Goal: Information Seeking & Learning: Compare options

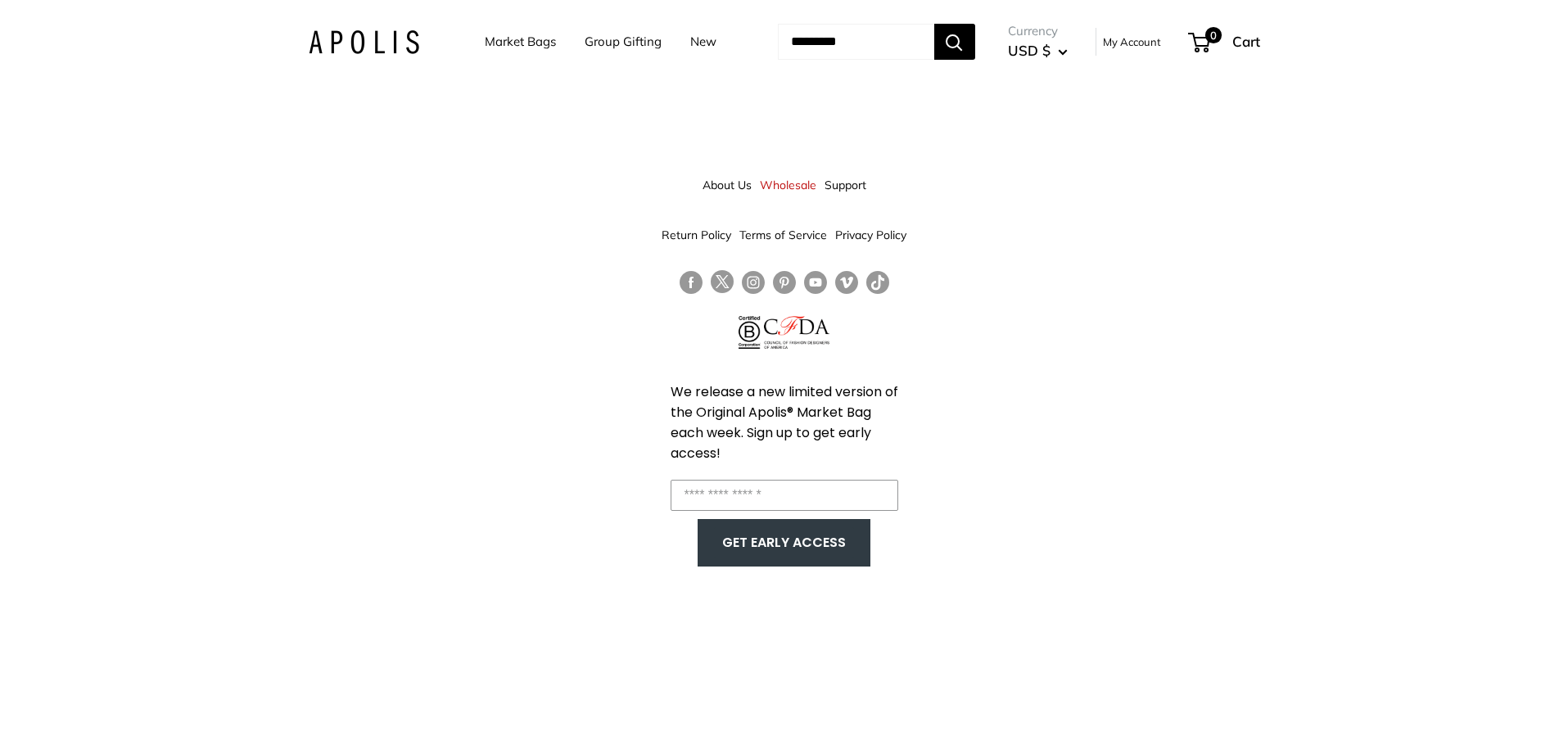
click at [501, 41] on link "Market Bags" at bounding box center [520, 42] width 71 height 23
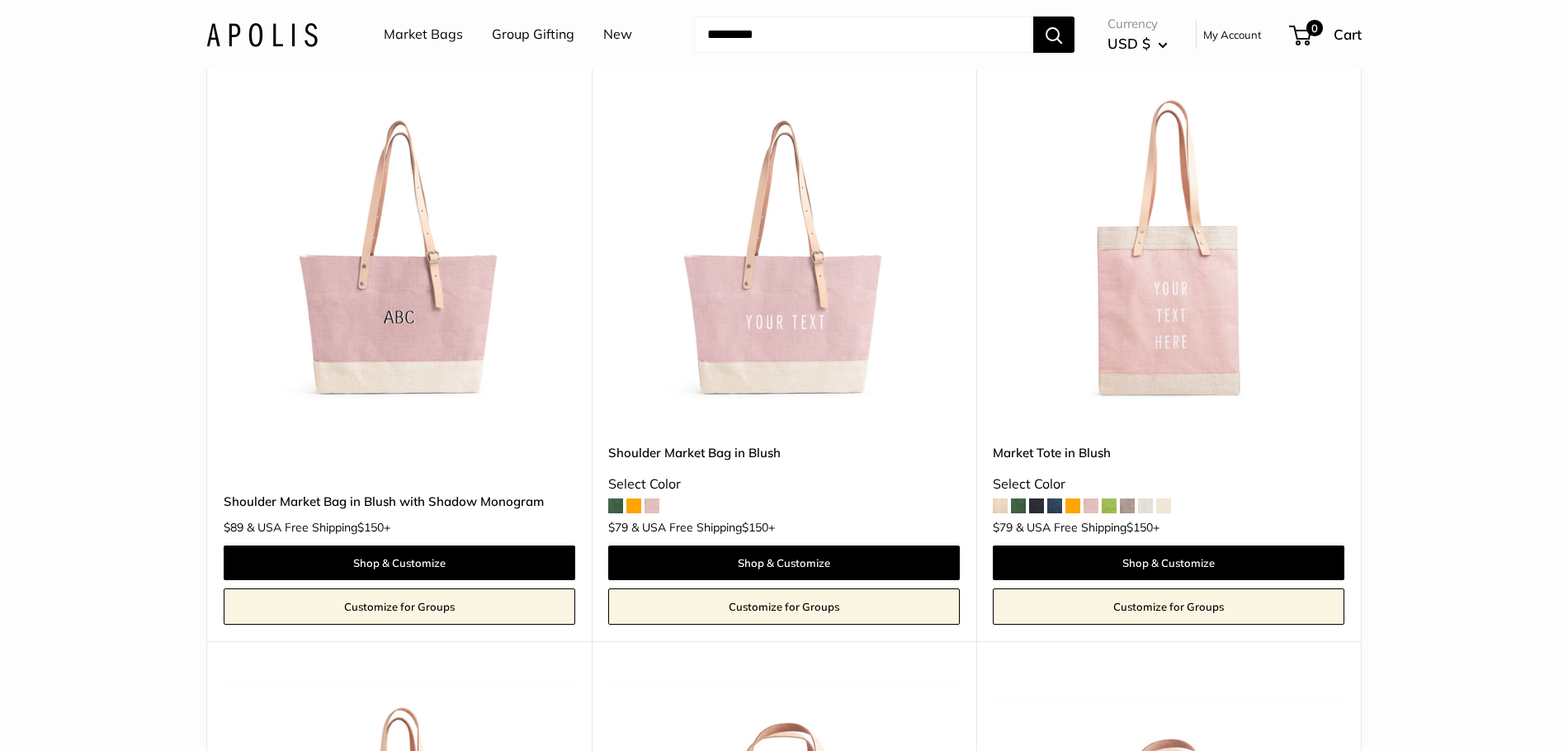
scroll to position [2558, 0]
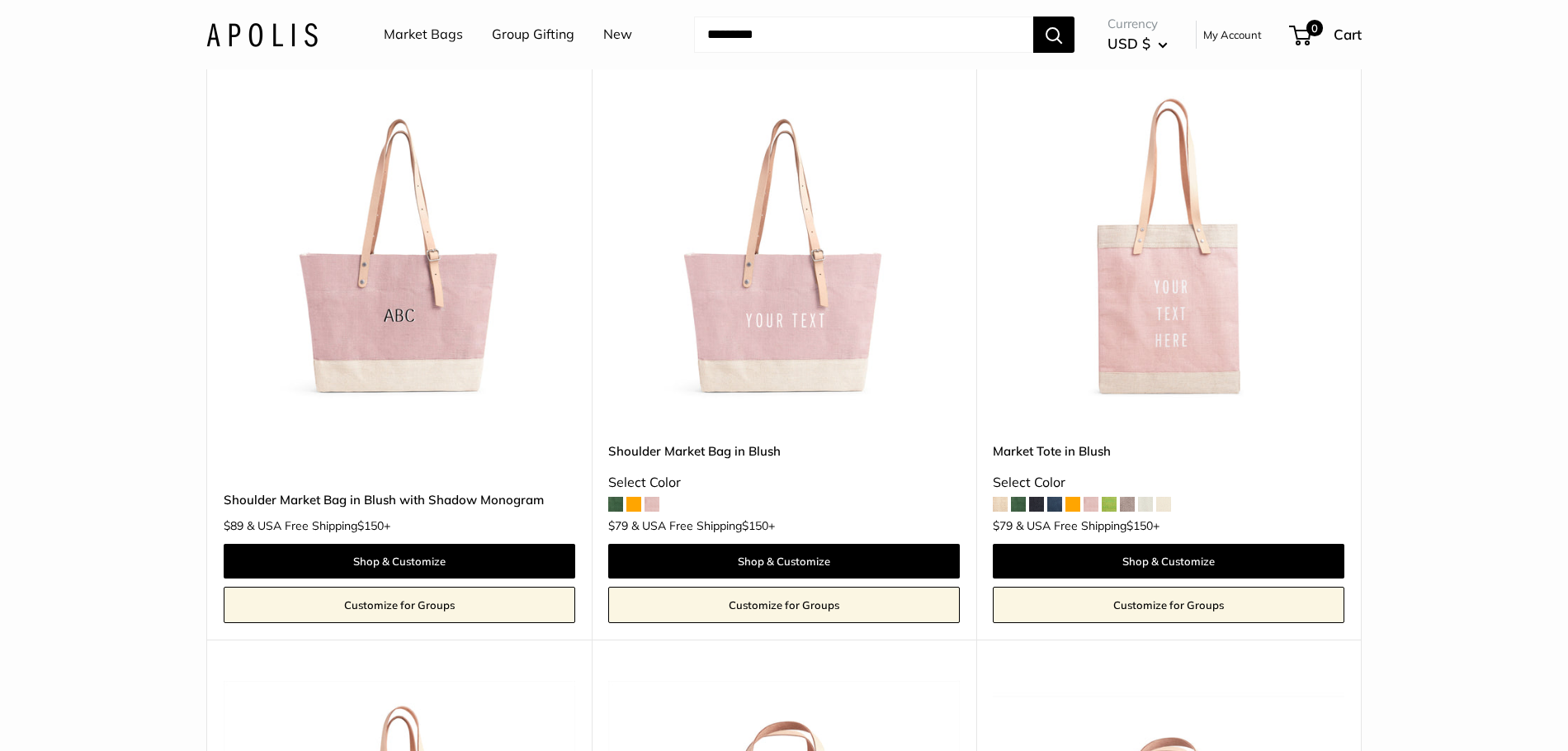
click at [636, 504] on span at bounding box center [634, 504] width 15 height 15
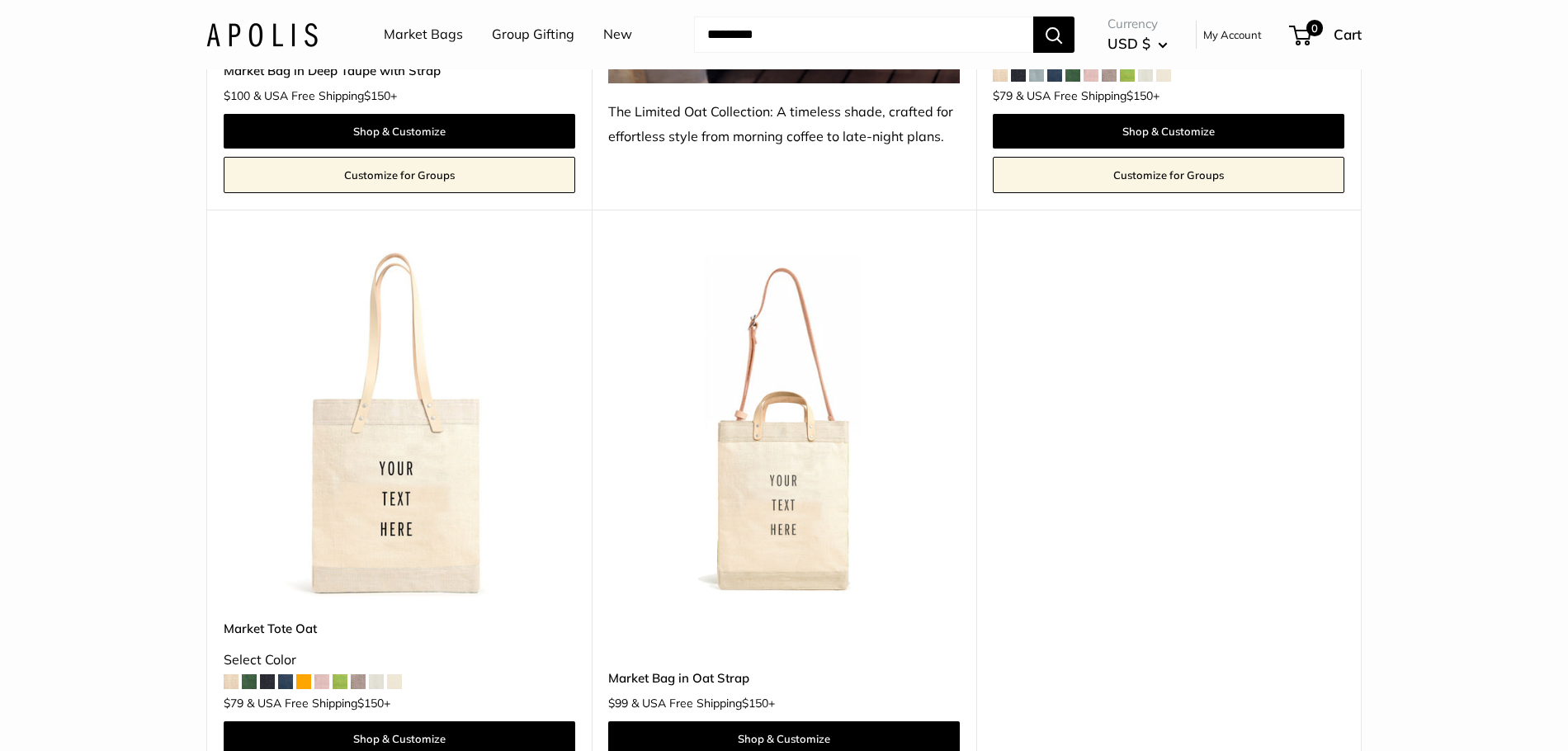
scroll to position [9570, 0]
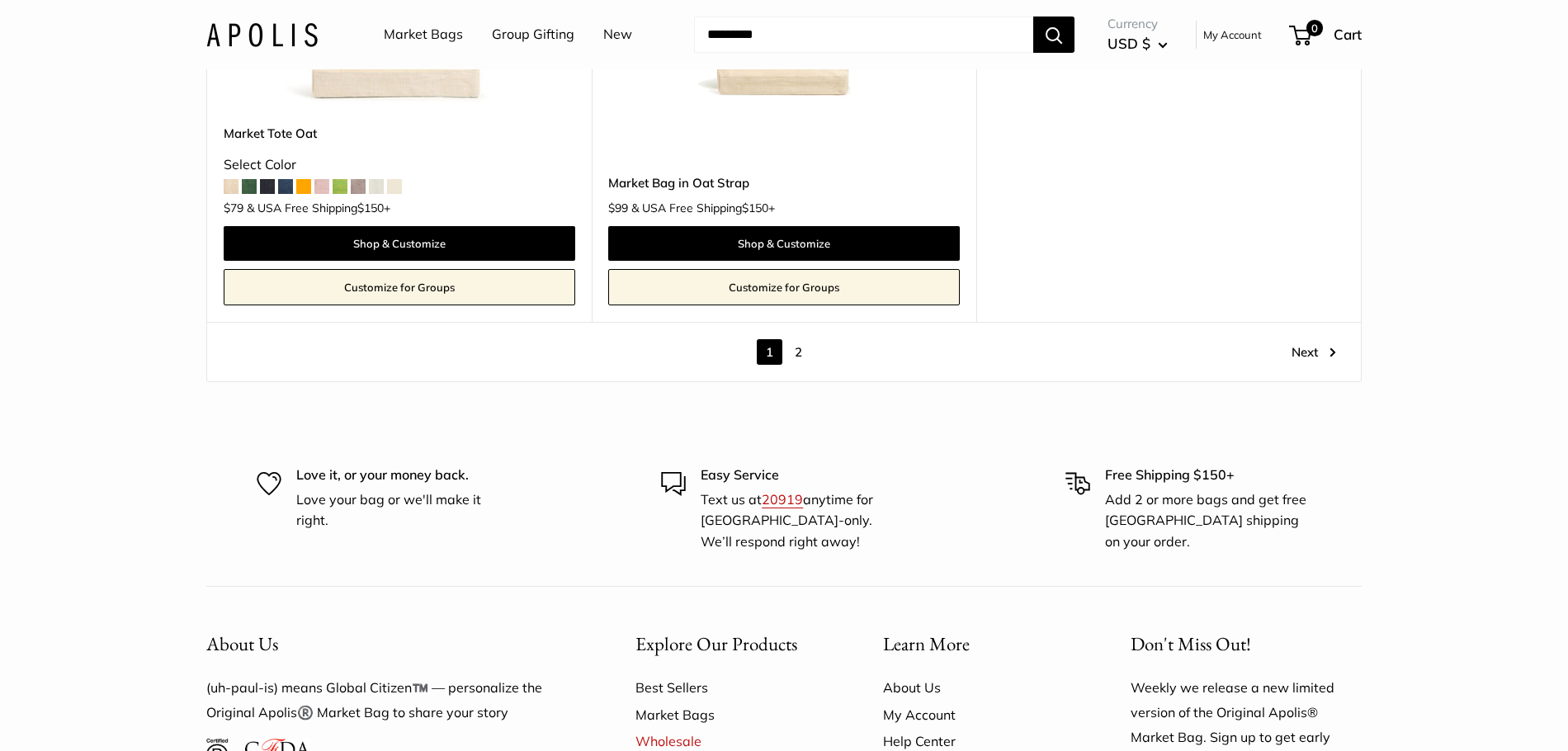
click at [795, 352] on link "2" at bounding box center [798, 352] width 26 height 26
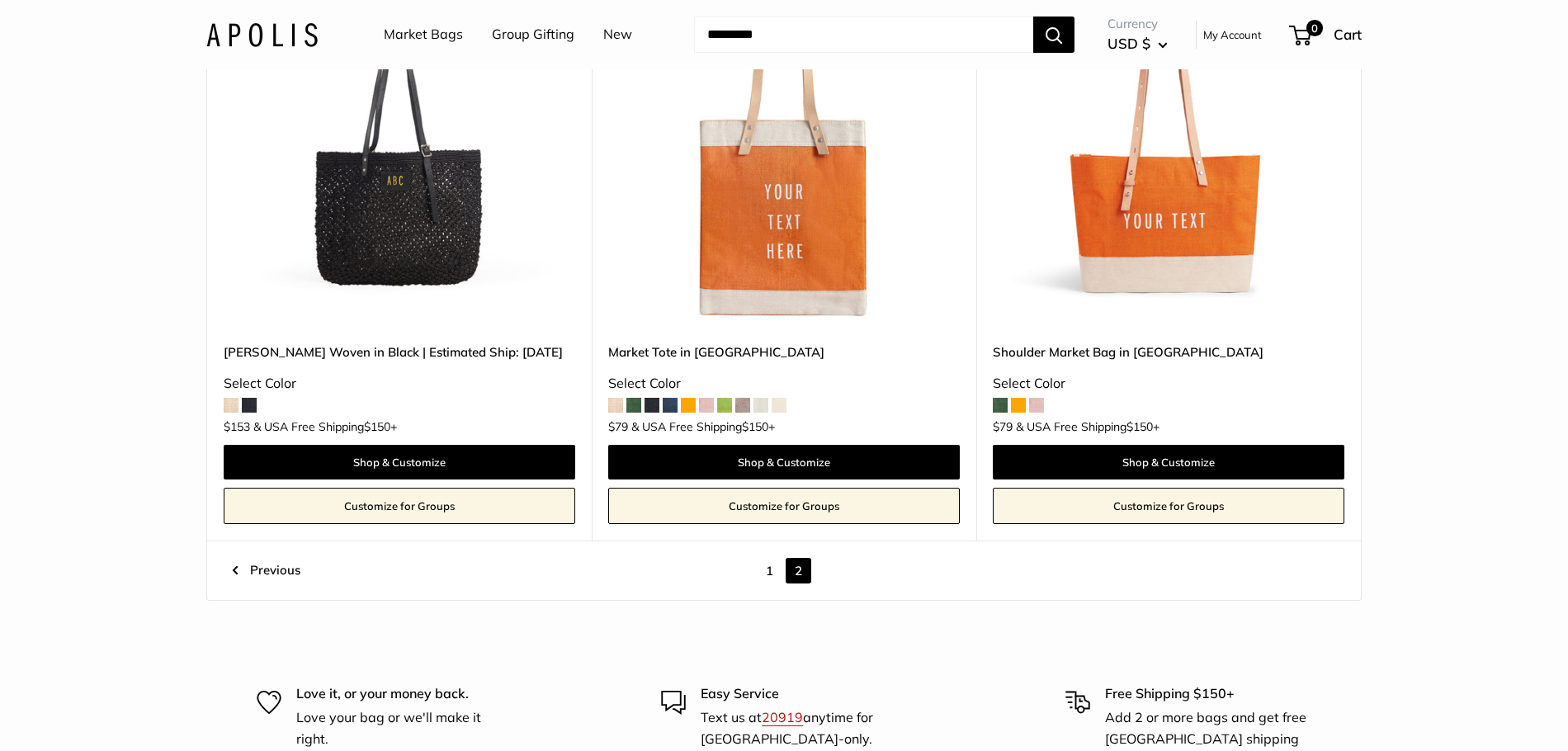
scroll to position [1364, 0]
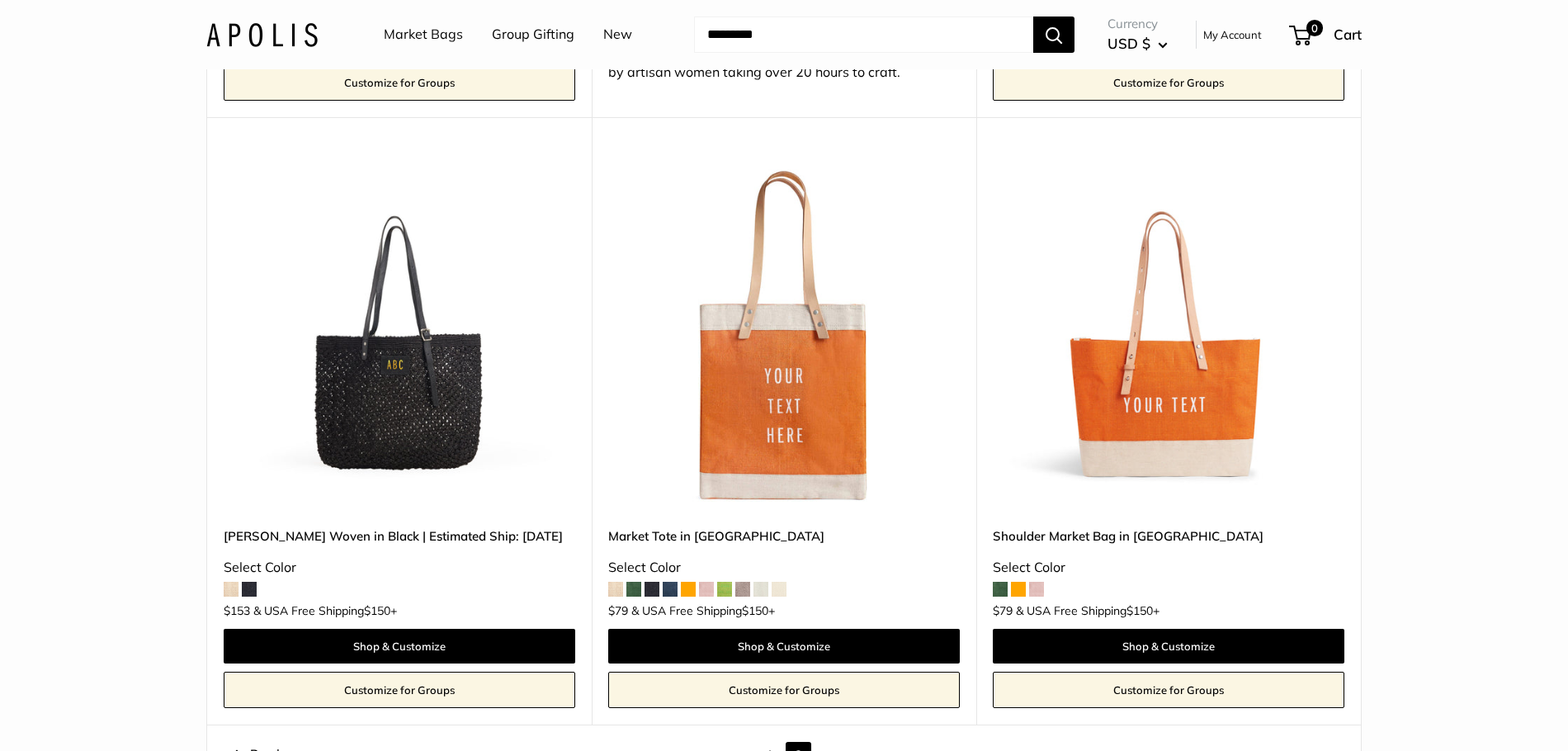
click at [230, 588] on span at bounding box center [231, 588] width 15 height 15
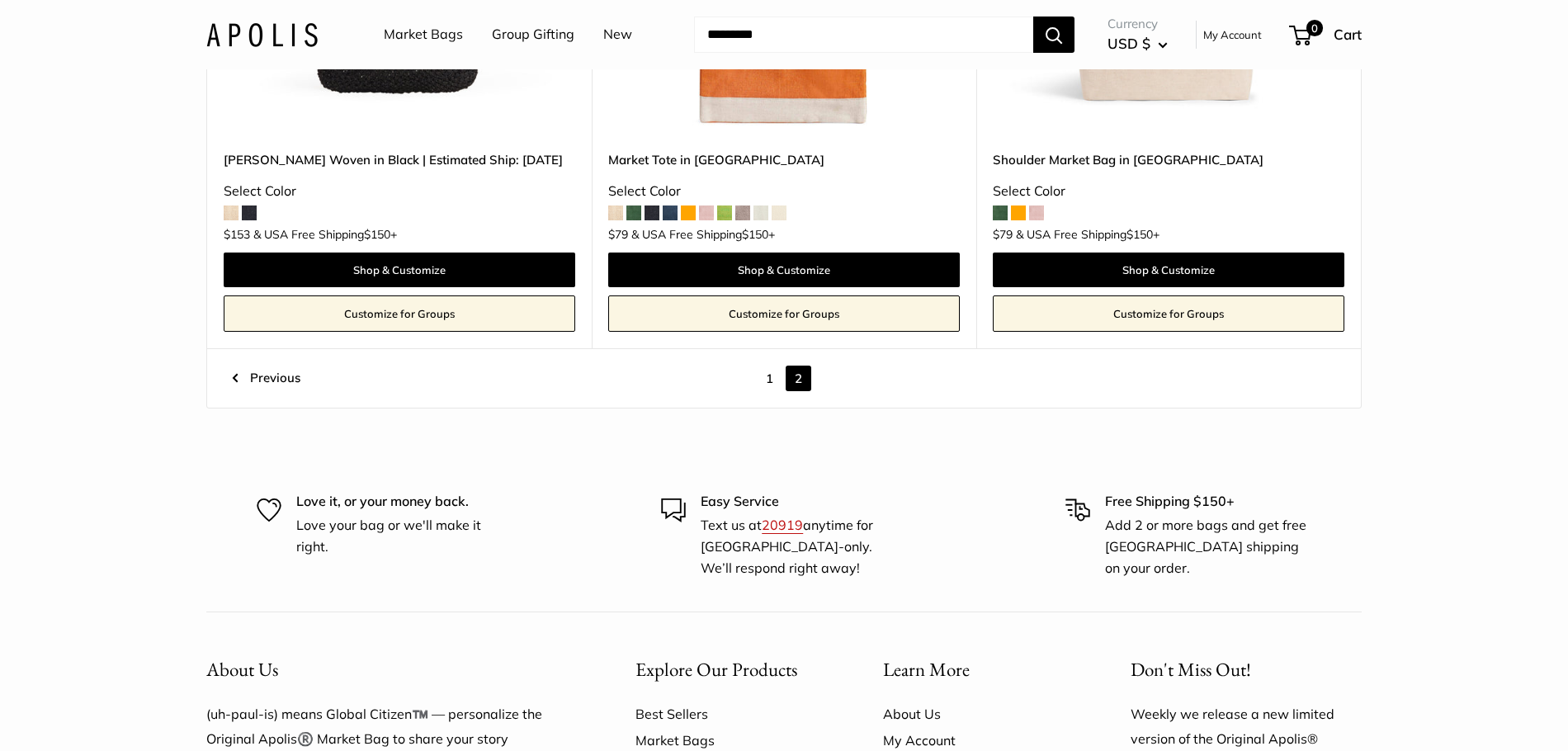
scroll to position [1742, 0]
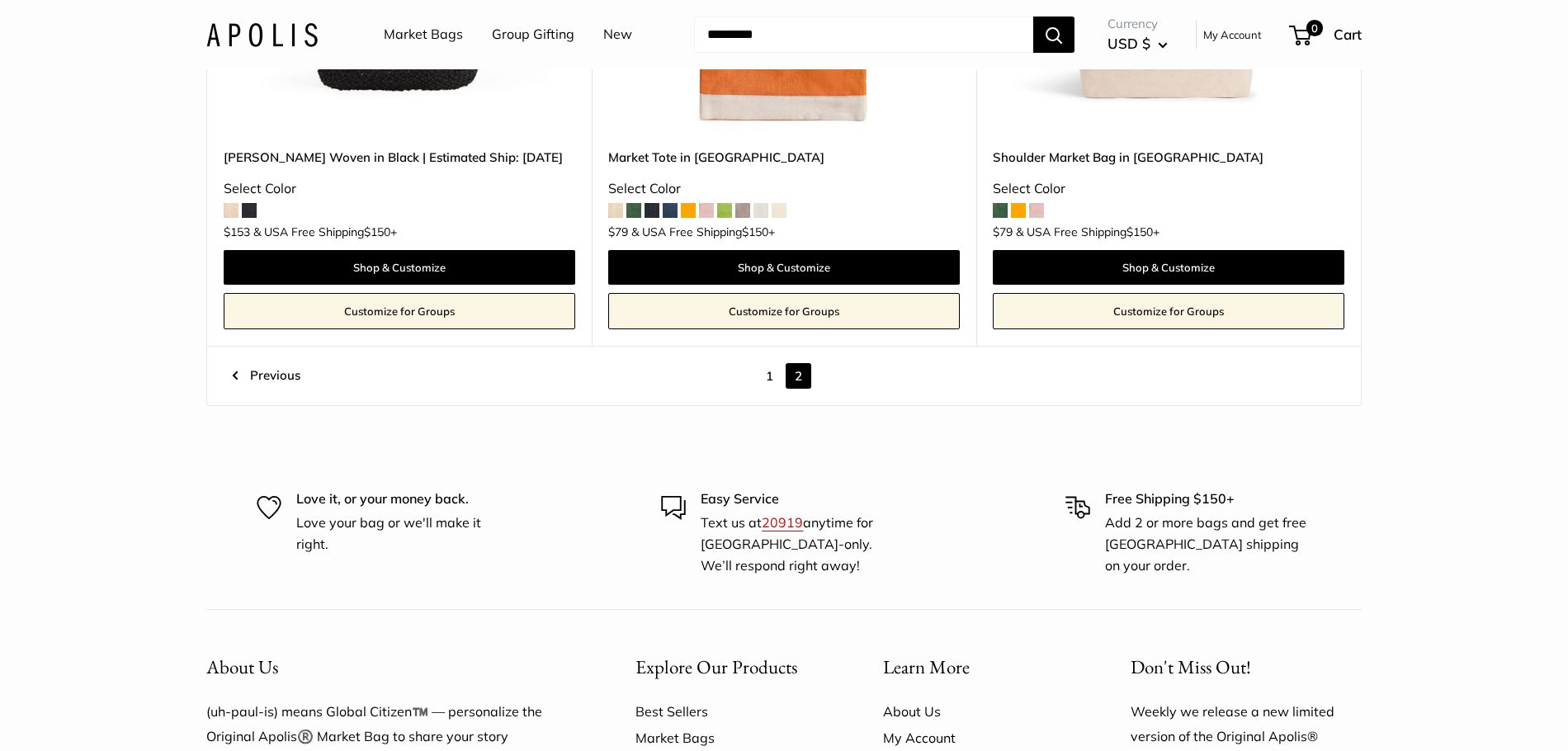
click at [766, 378] on link "1" at bounding box center [769, 376] width 26 height 26
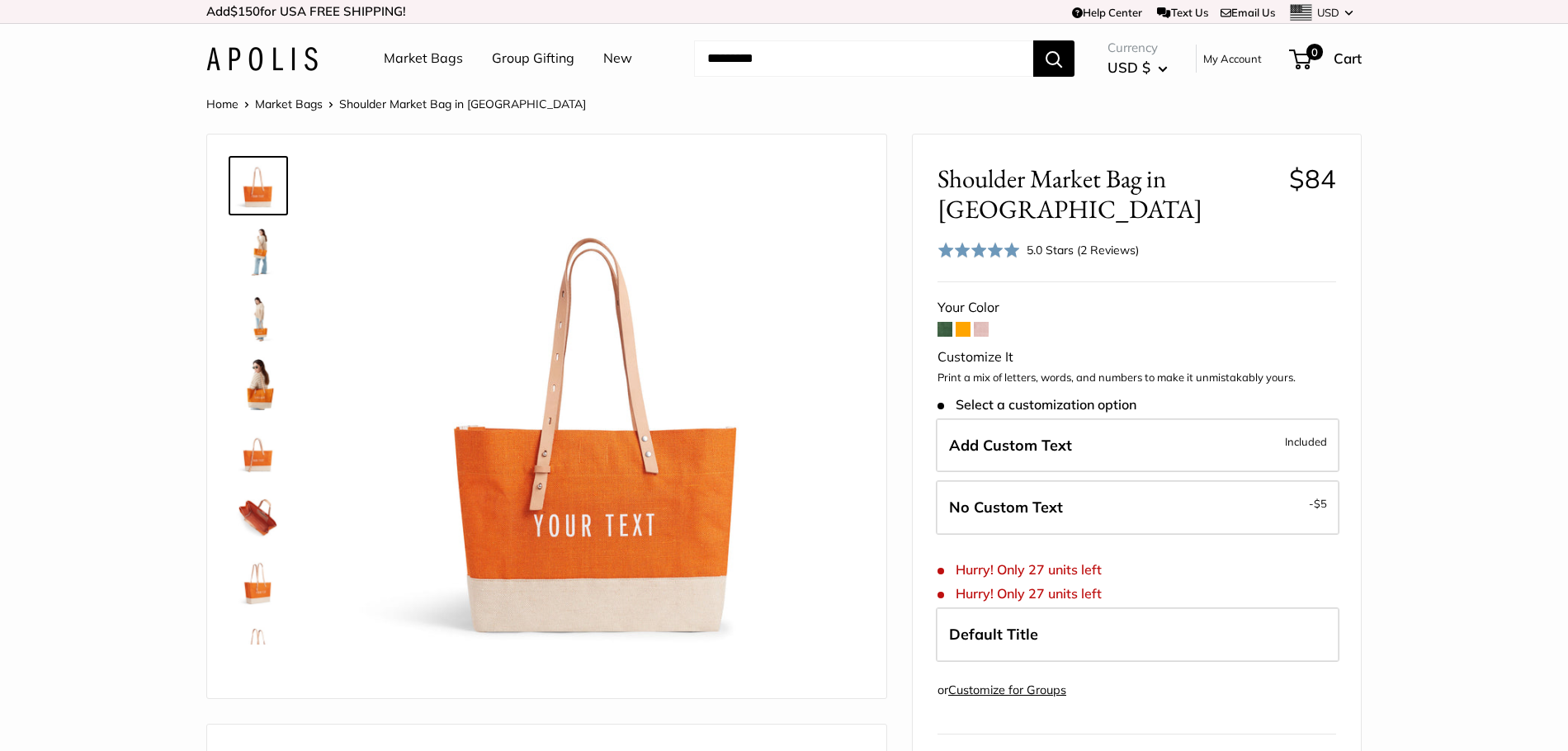
click at [937, 300] on div "Shoulder Market Bag in Citrus $84 Rated 5.0 out of 5 5.0 Stars (2 Reviews) Clic…" at bounding box center [1137, 713] width 448 height 1157
click at [944, 322] on span at bounding box center [945, 329] width 15 height 15
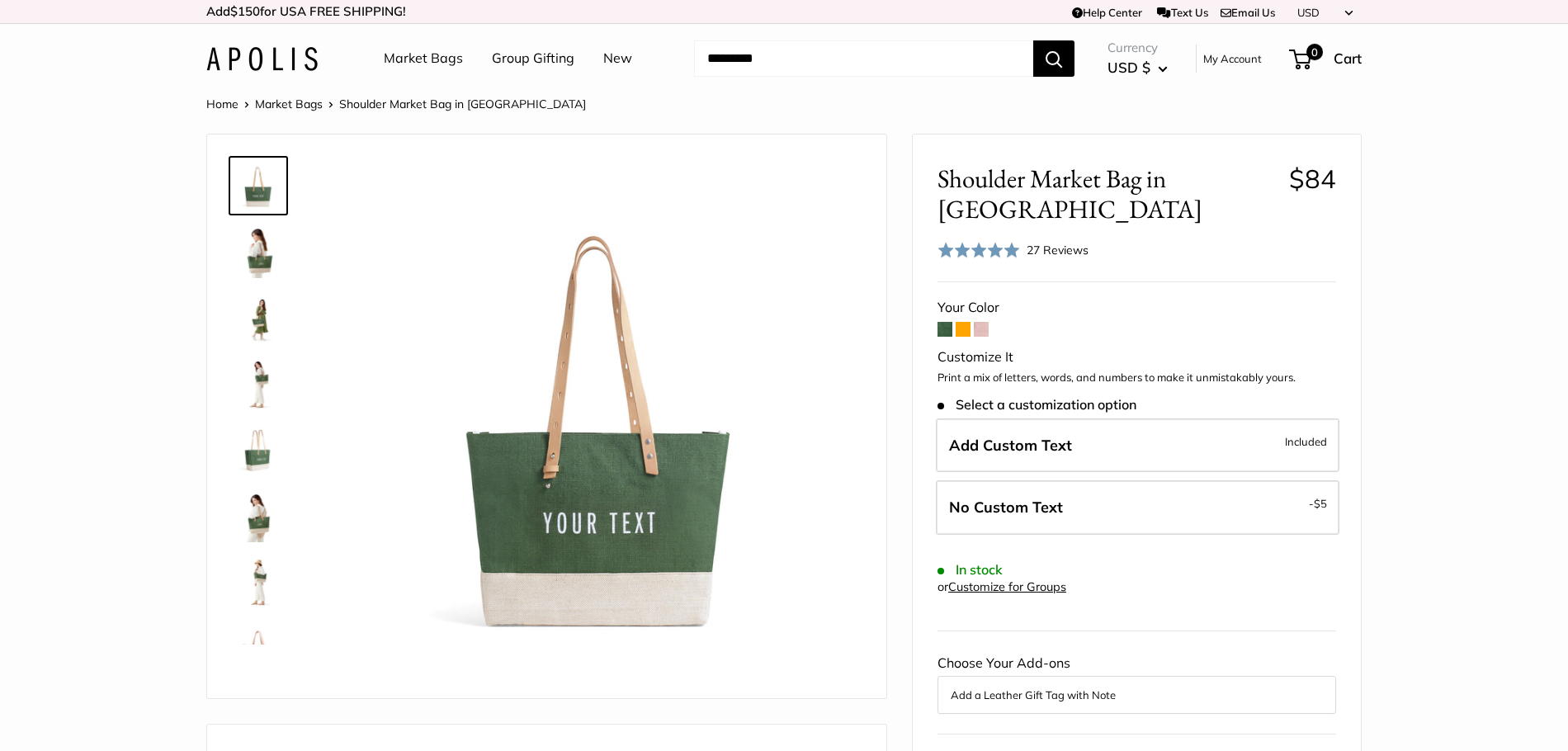
click at [960, 324] on span at bounding box center [963, 329] width 15 height 15
